Goal: Transaction & Acquisition: Purchase product/service

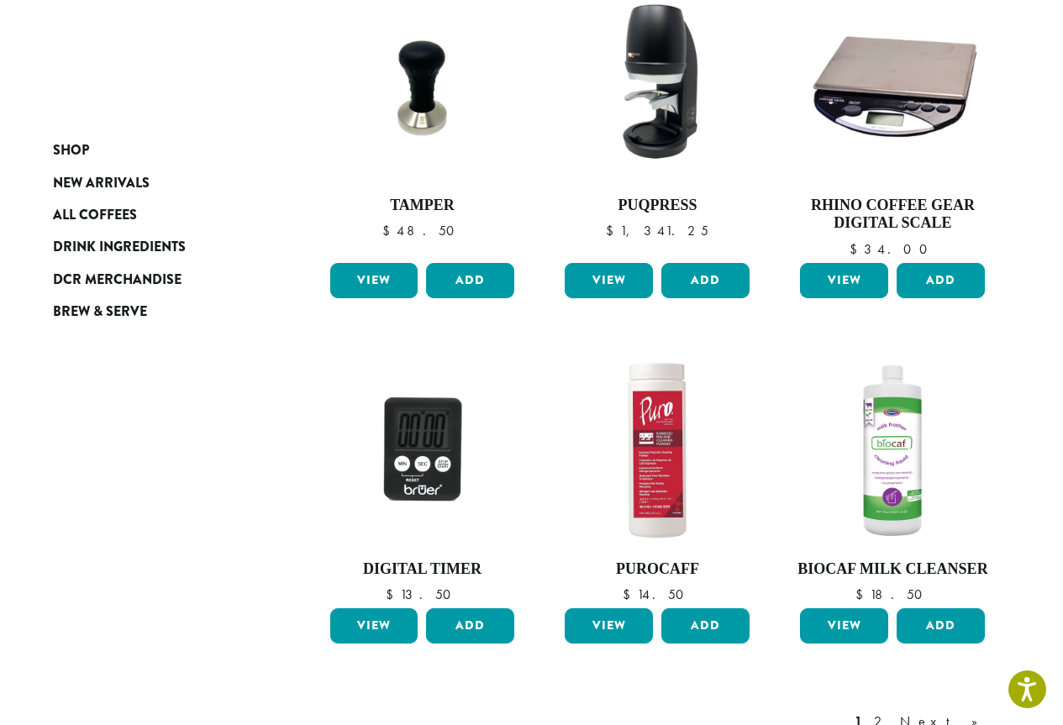
scroll to position [1244, 0]
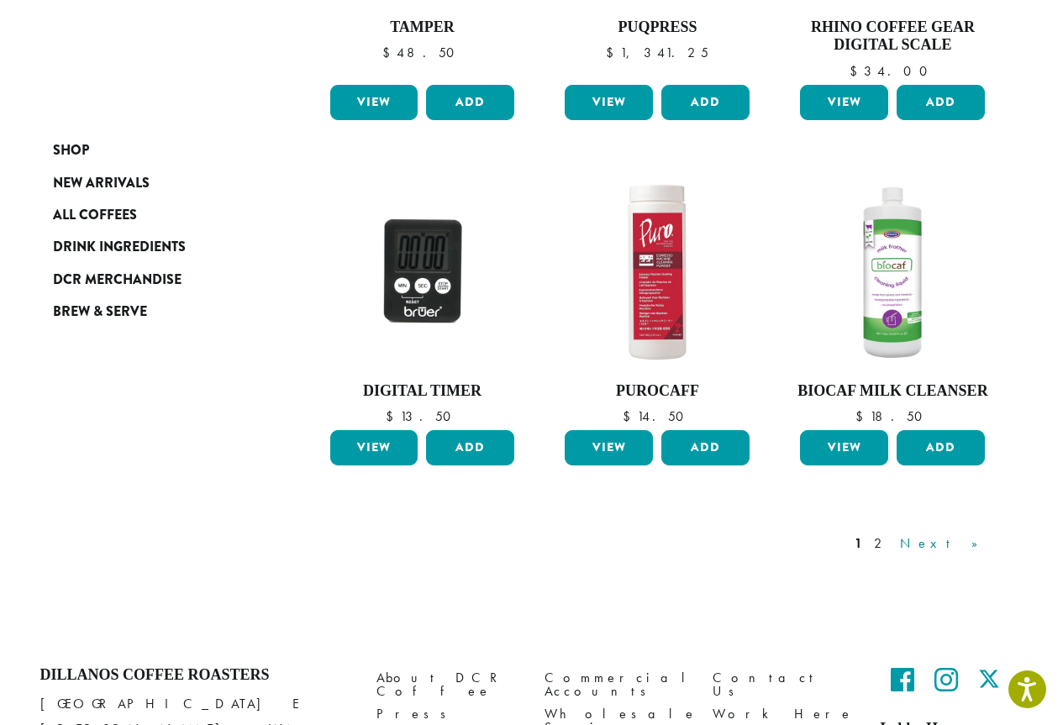
click at [956, 539] on link "Next »" at bounding box center [944, 543] width 97 height 20
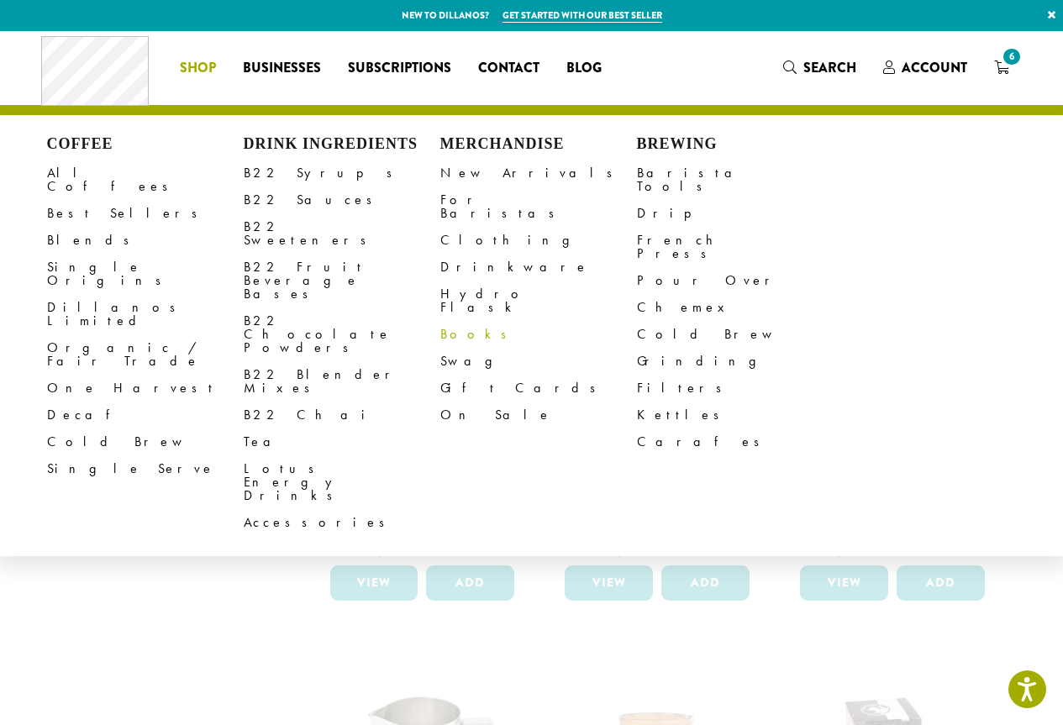
click at [445, 321] on link "Books" at bounding box center [538, 334] width 197 height 27
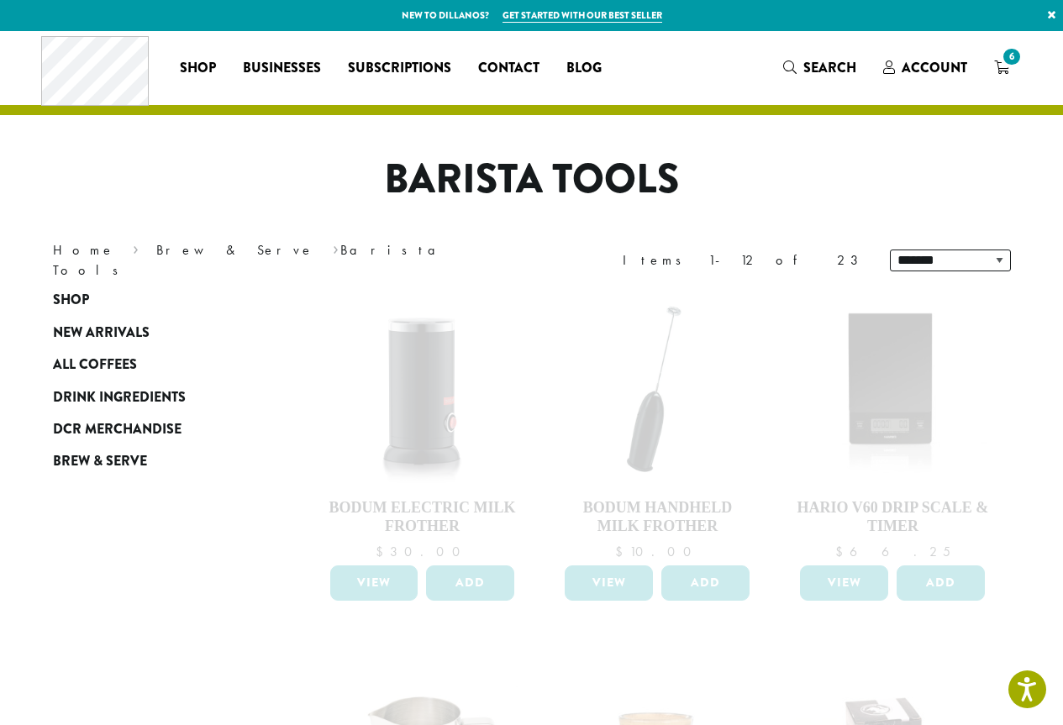
scroll to position [168, 0]
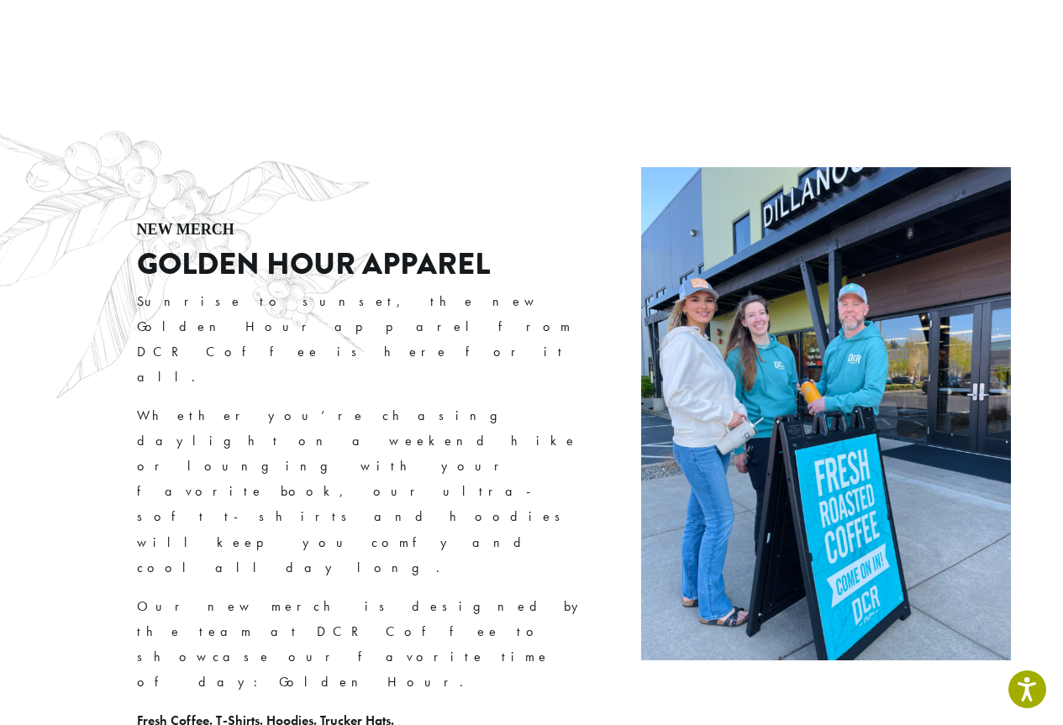
scroll to position [3192, 0]
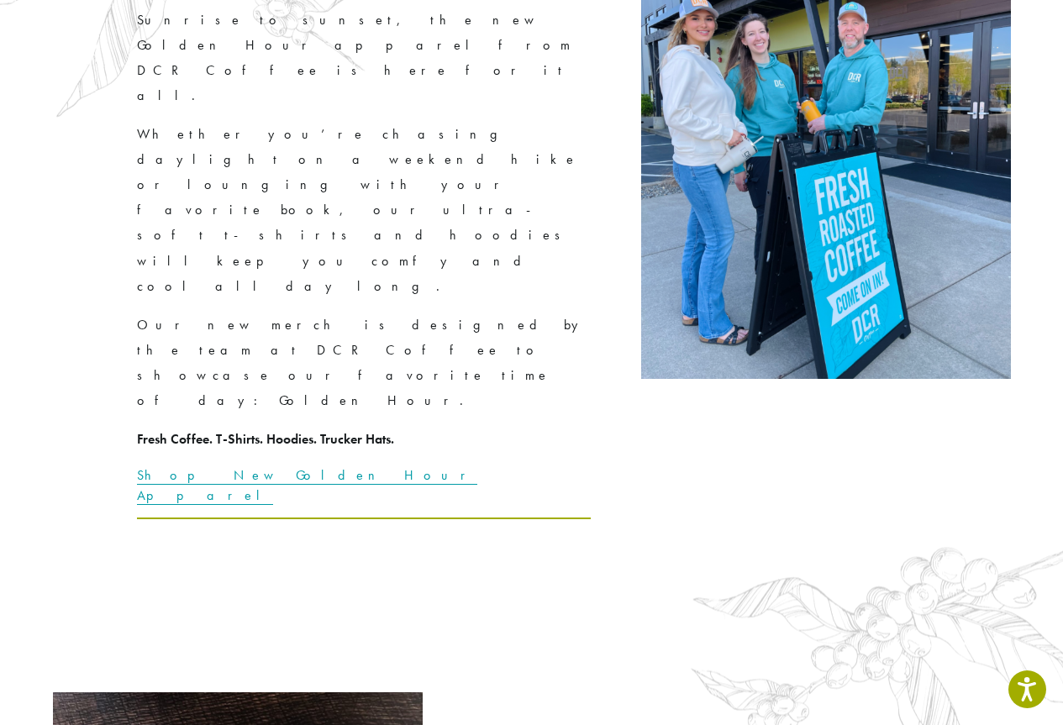
drag, startPoint x: 554, startPoint y: 228, endPoint x: 612, endPoint y: 324, distance: 111.9
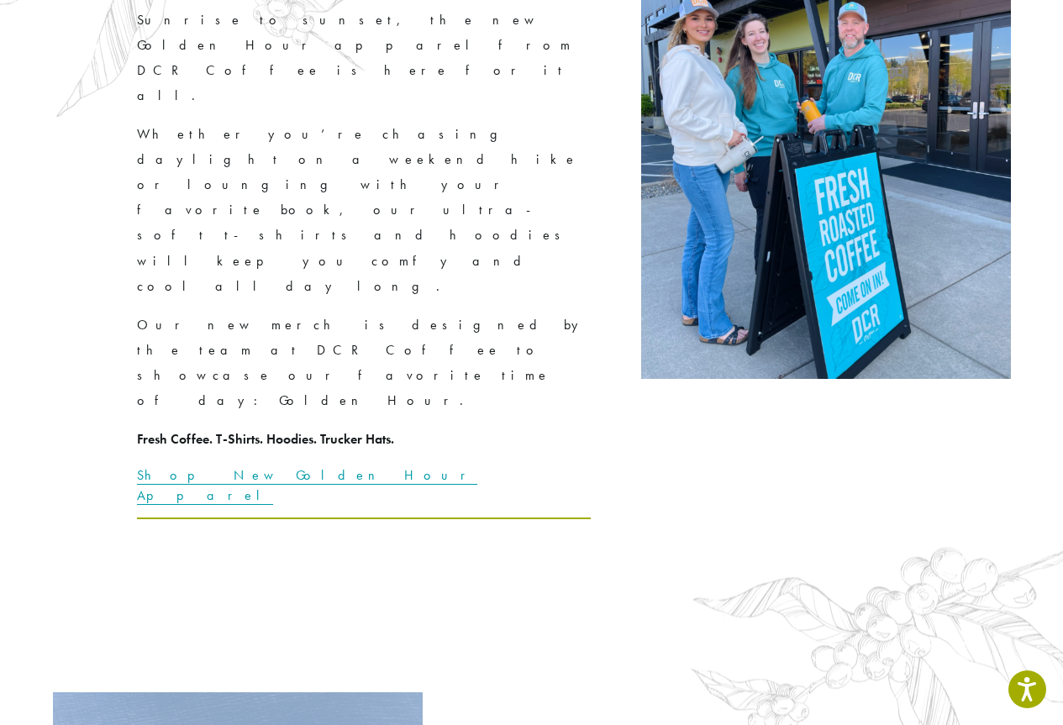
drag, startPoint x: 659, startPoint y: 338, endPoint x: 434, endPoint y: 242, distance: 243.9
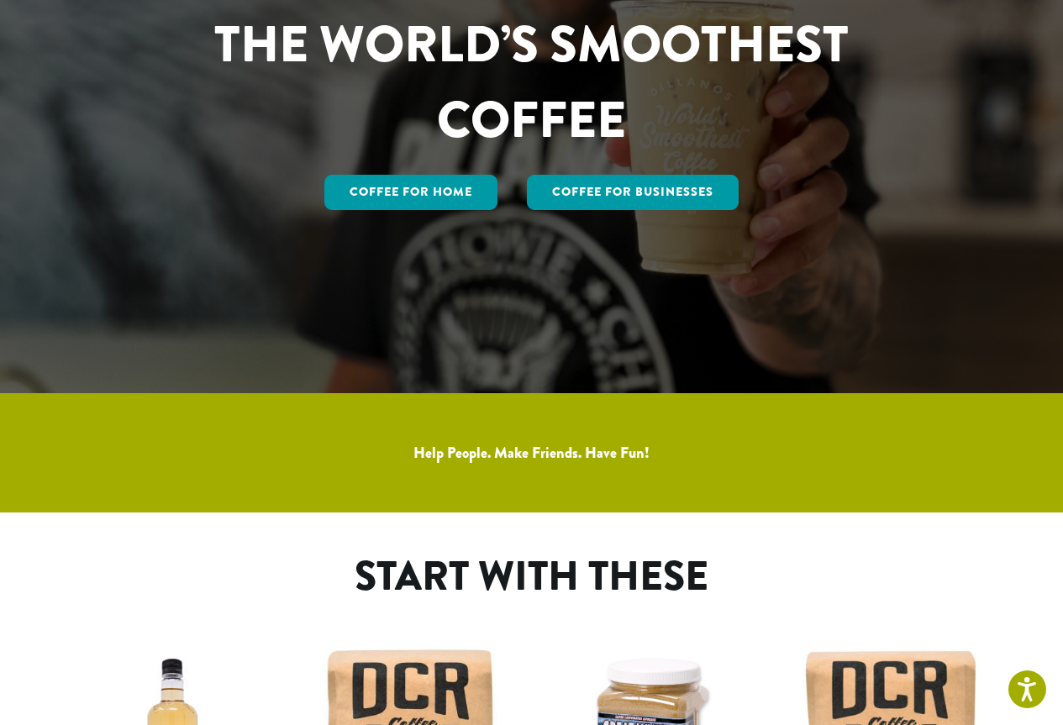
scroll to position [0, 0]
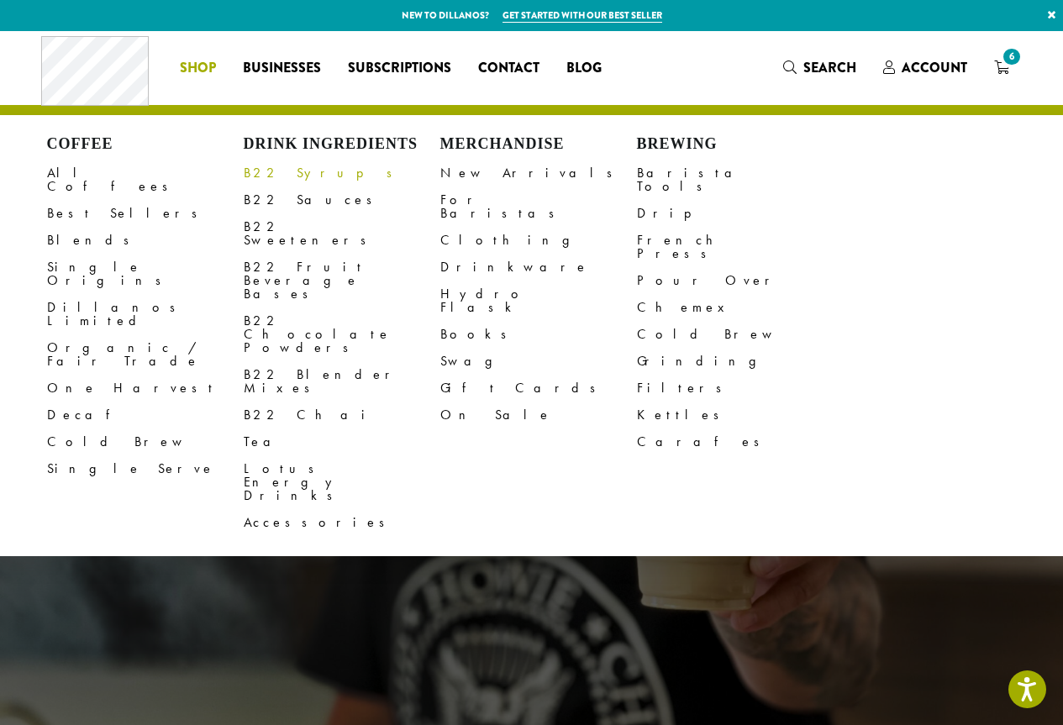
click at [279, 174] on link "B22 Syrups" at bounding box center [342, 173] width 197 height 27
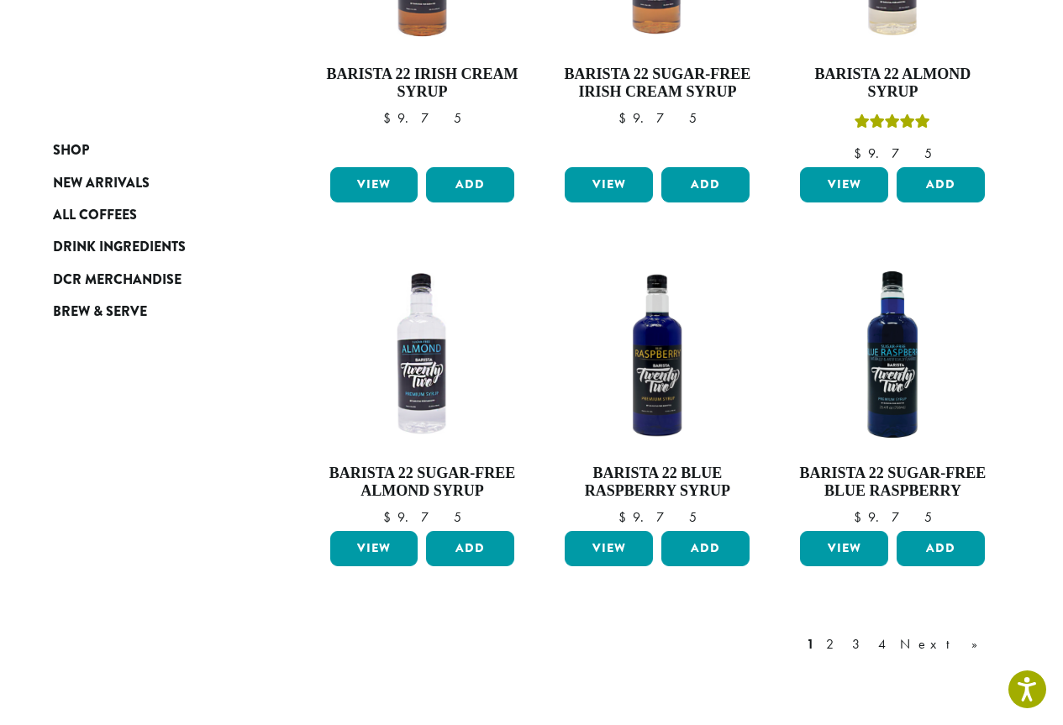
scroll to position [1260, 0]
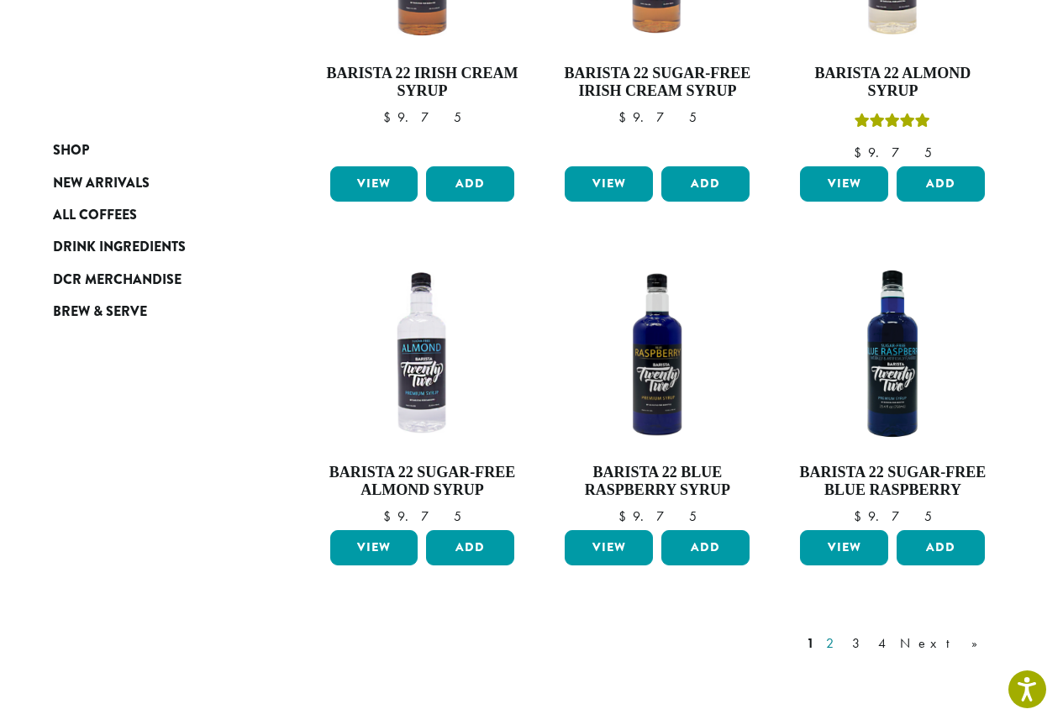
click at [843, 633] on link "2" at bounding box center [832, 643] width 21 height 20
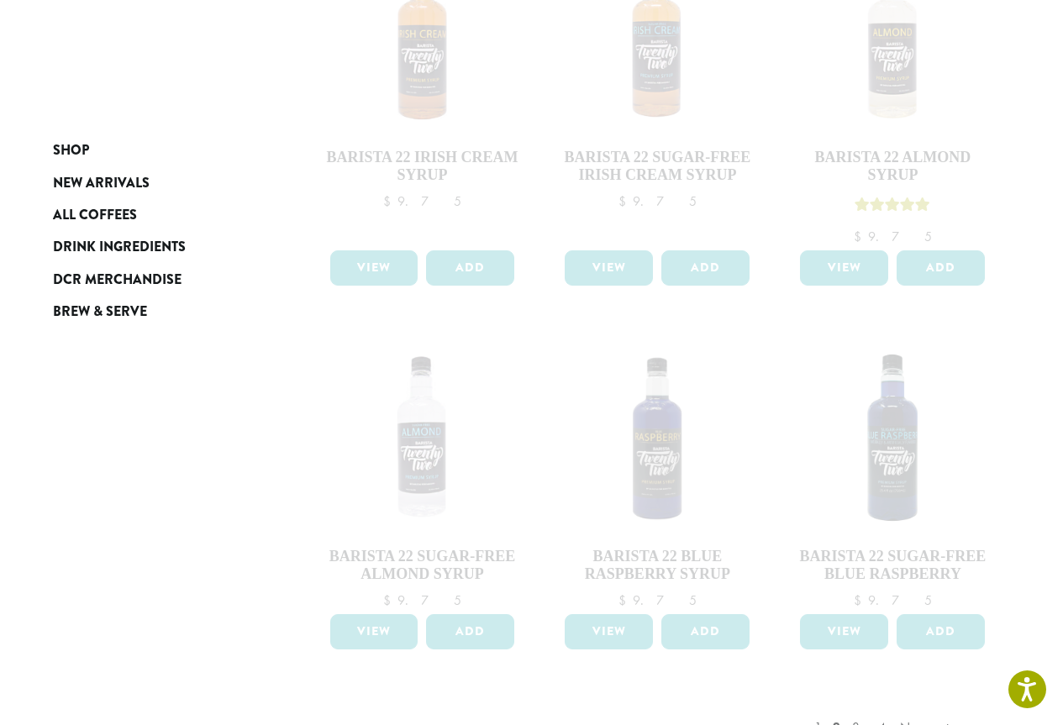
scroll to position [1463, 0]
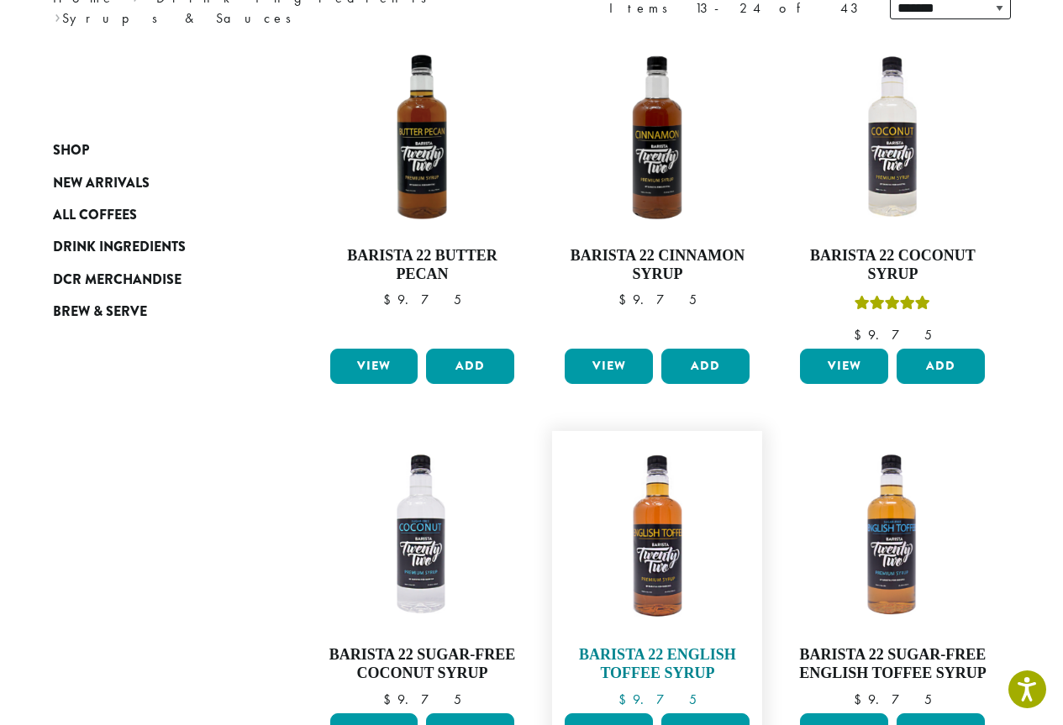
scroll to position [336, 0]
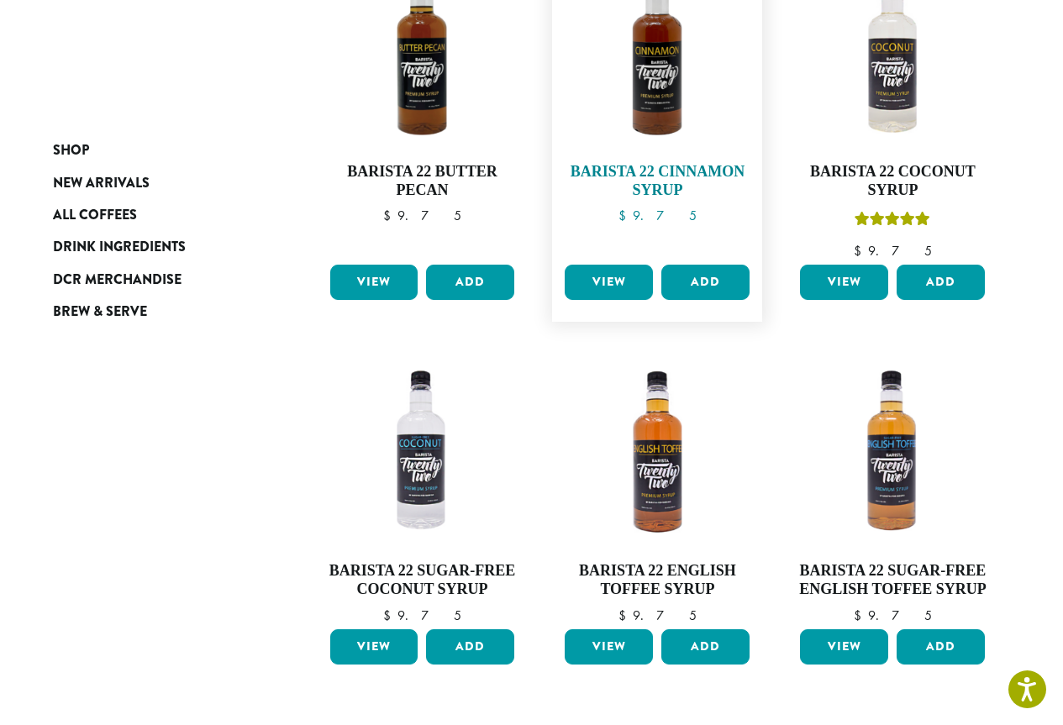
click at [680, 52] on img at bounding box center [656, 52] width 193 height 193
